Goal: Task Accomplishment & Management: Manage account settings

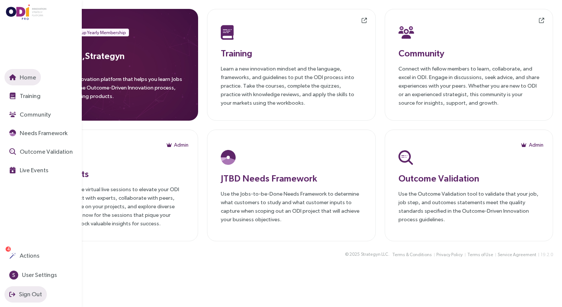
click at [16, 293] on button "Sign Out" at bounding box center [25, 294] width 42 height 16
